Goal: Find specific page/section: Find specific page/section

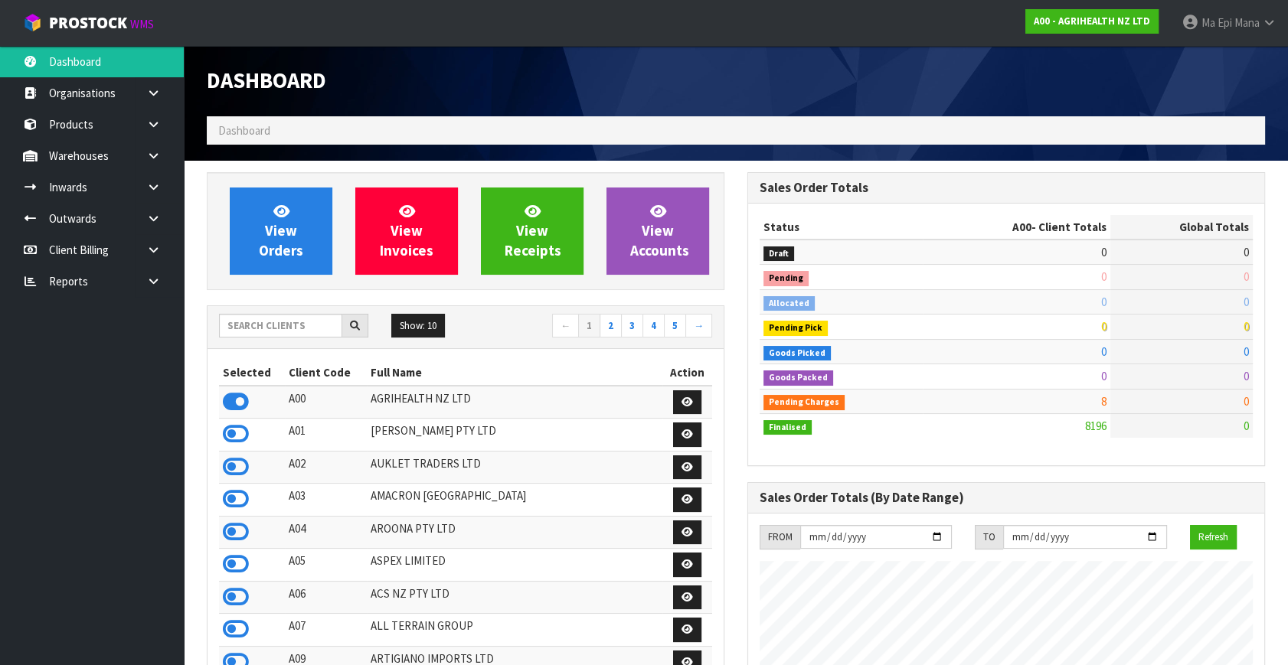
scroll to position [1158, 540]
click at [271, 336] on input "text" at bounding box center [280, 326] width 123 height 24
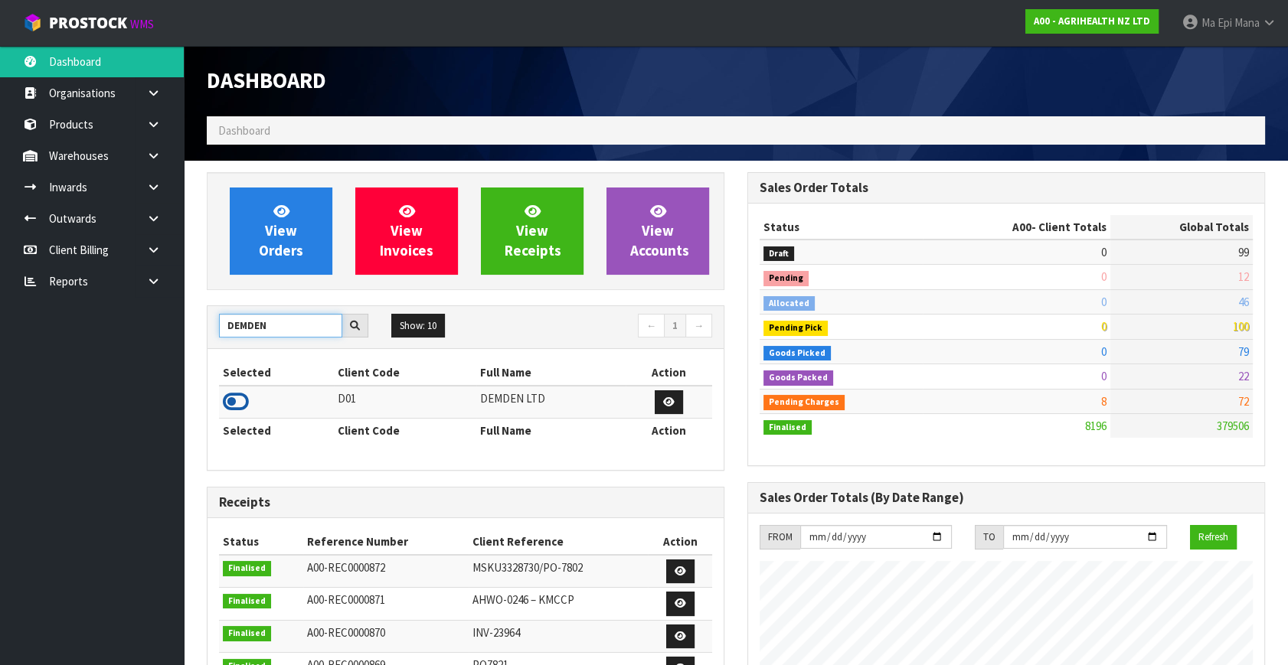
type input "DEMDEN"
click at [224, 401] on icon at bounding box center [236, 402] width 26 height 23
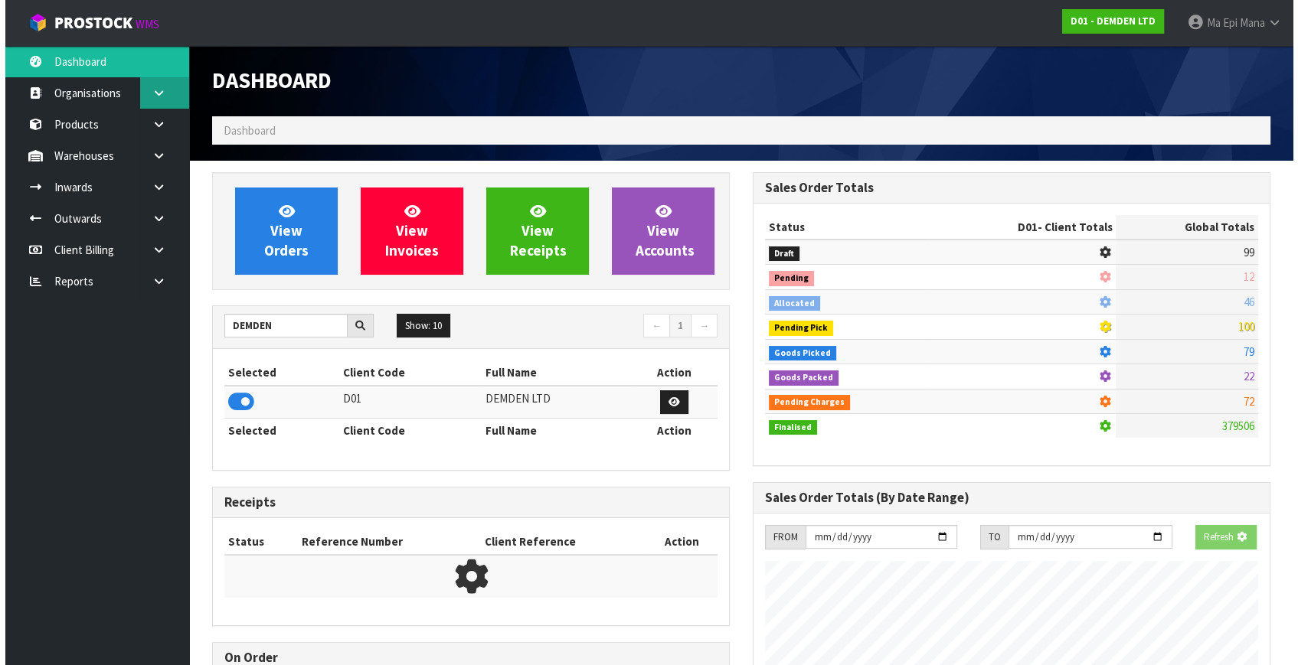
scroll to position [1009, 540]
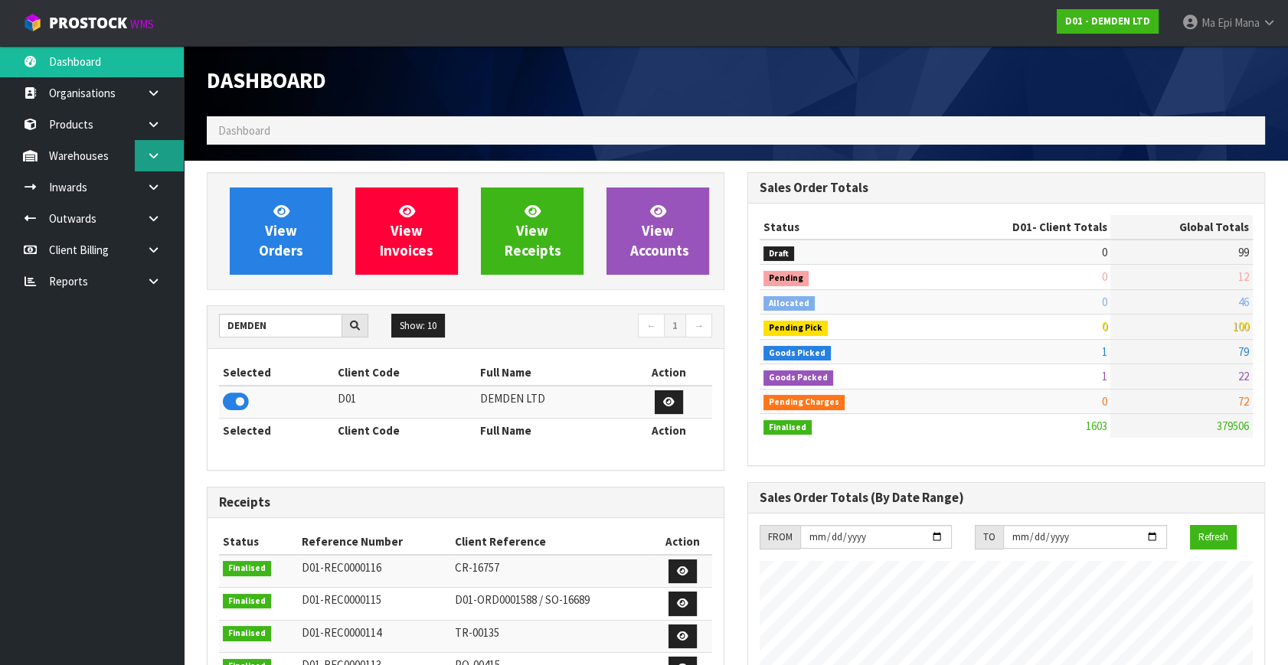
click at [146, 152] on icon at bounding box center [153, 155] width 15 height 11
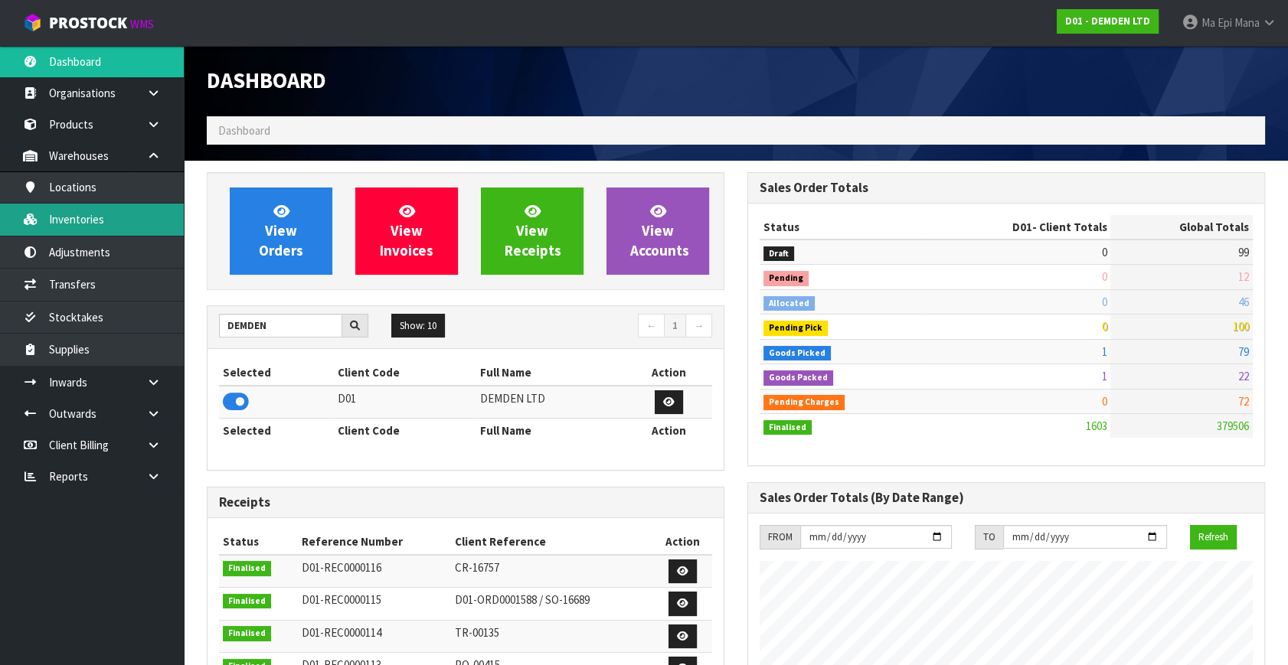
click at [121, 225] on link "Inventories" at bounding box center [92, 219] width 184 height 31
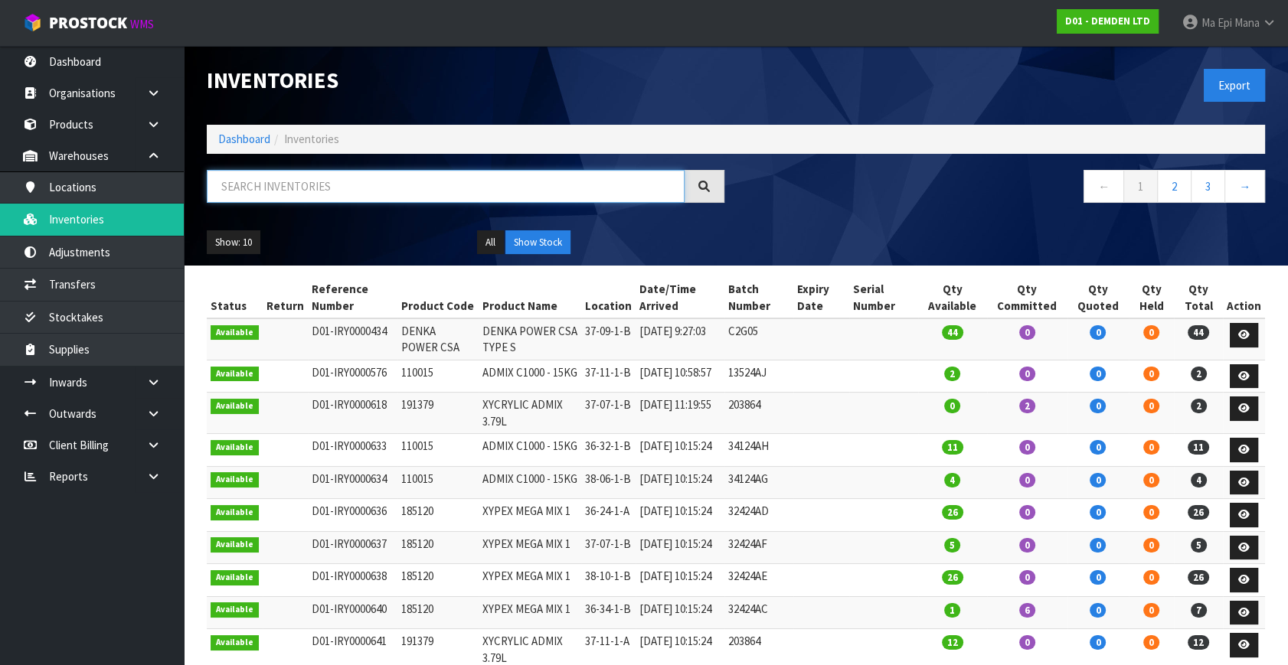
click at [340, 183] on input "text" at bounding box center [446, 186] width 478 height 33
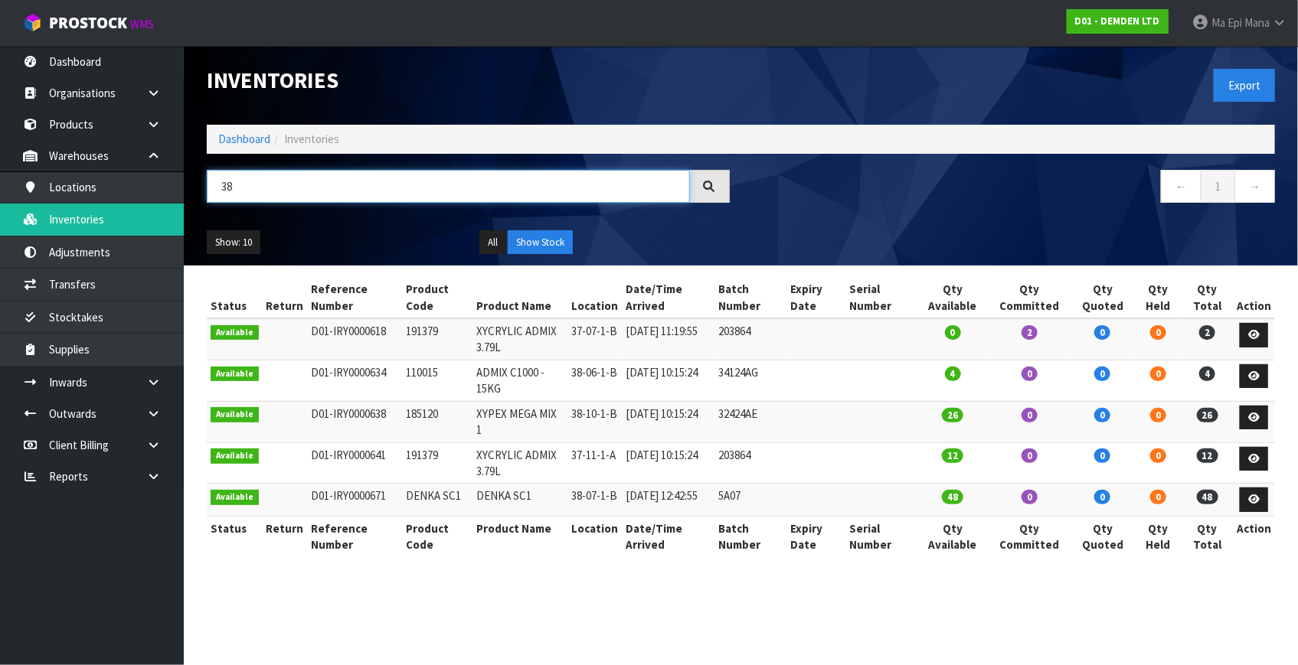
type input "38"
drag, startPoint x: 569, startPoint y: 494, endPoint x: 619, endPoint y: 517, distance: 55.5
click at [619, 517] on td "38-07-1-B" at bounding box center [594, 500] width 54 height 33
click at [1188, 30] on link "Ma Epi Mana" at bounding box center [1239, 23] width 118 height 46
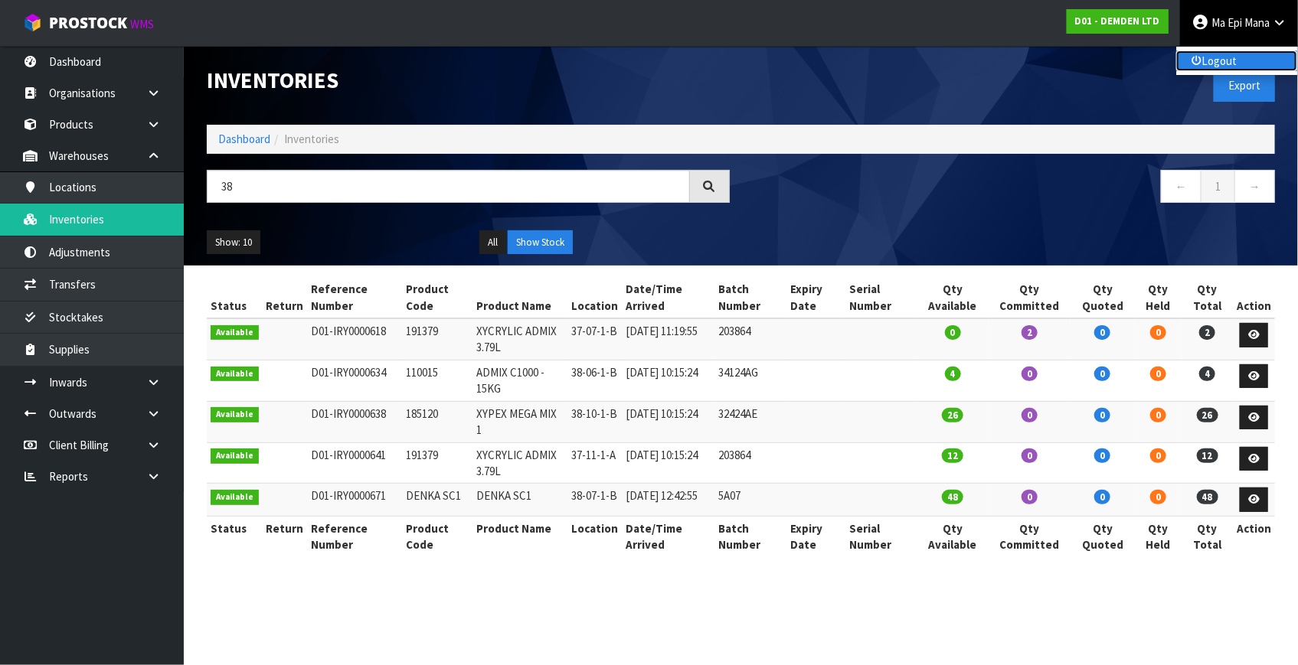
click at [1220, 67] on link "Logout" at bounding box center [1236, 61] width 121 height 21
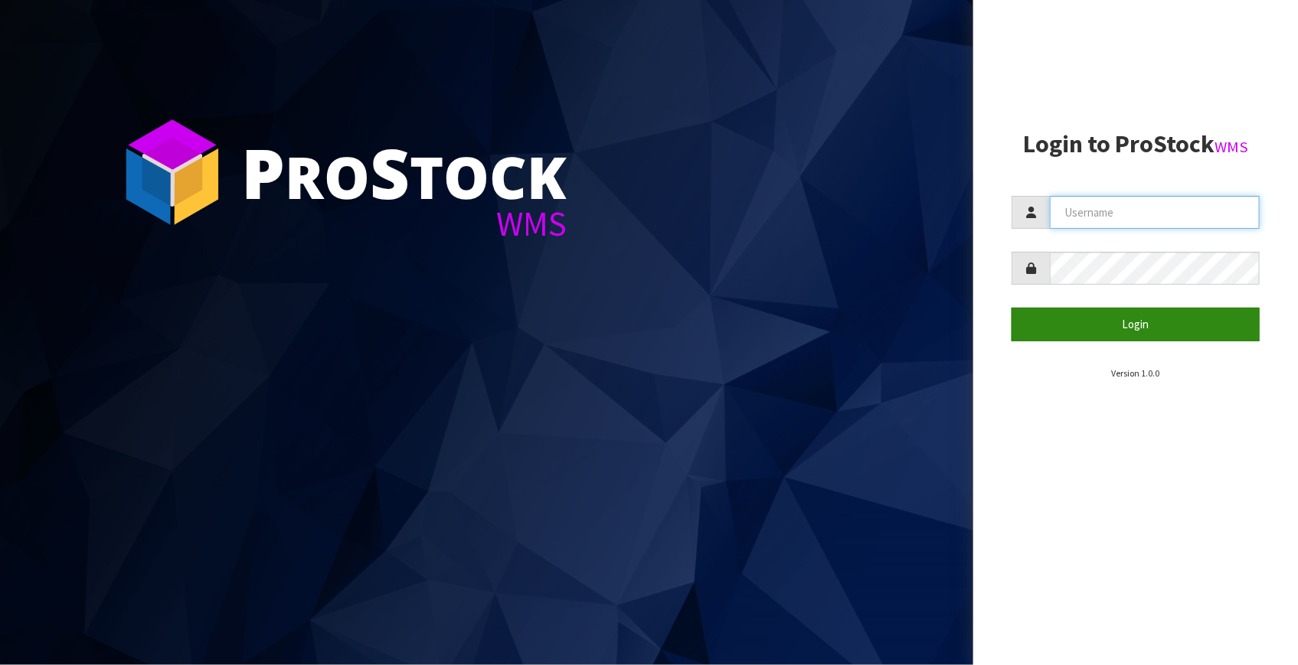
type input "Fetu@cwl.co.nz"
click at [1050, 327] on button "Login" at bounding box center [1136, 324] width 248 height 33
